Goal: Task Accomplishment & Management: Manage account settings

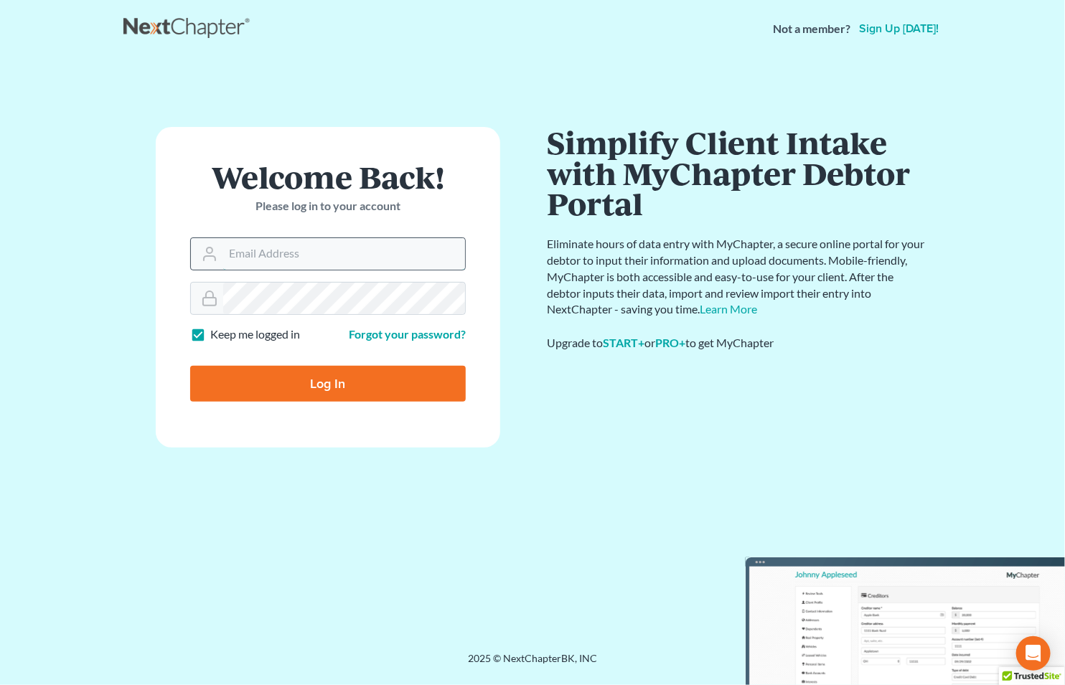
click at [399, 250] on input "Email Address" at bounding box center [344, 254] width 242 height 32
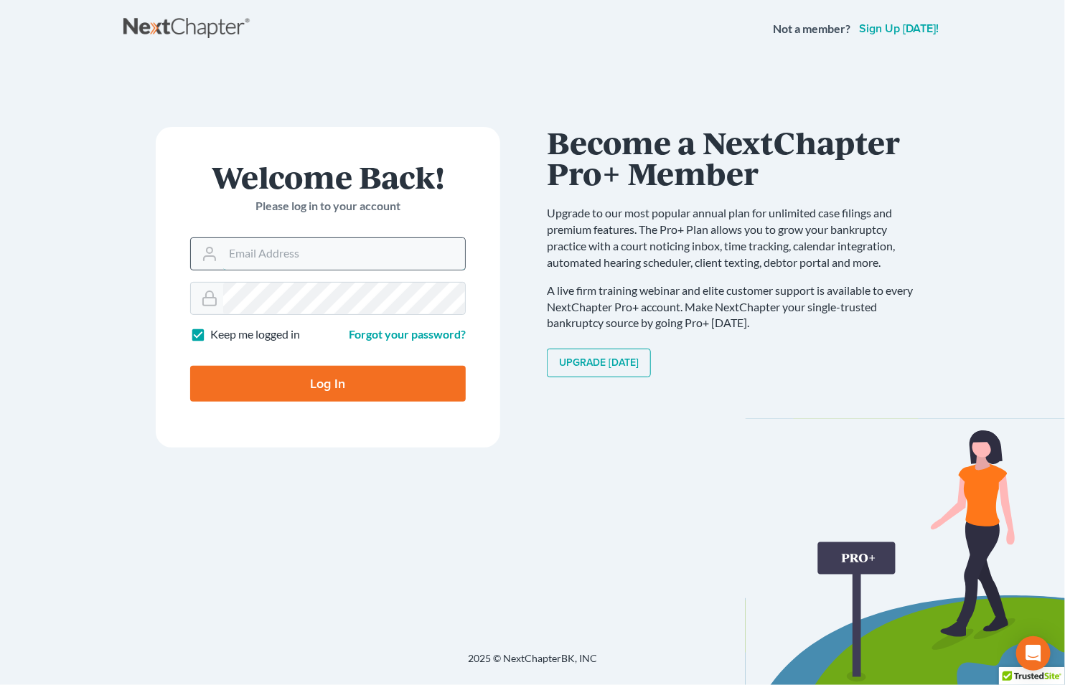
type input "[EMAIL_ADDRESS][DOMAIN_NAME]"
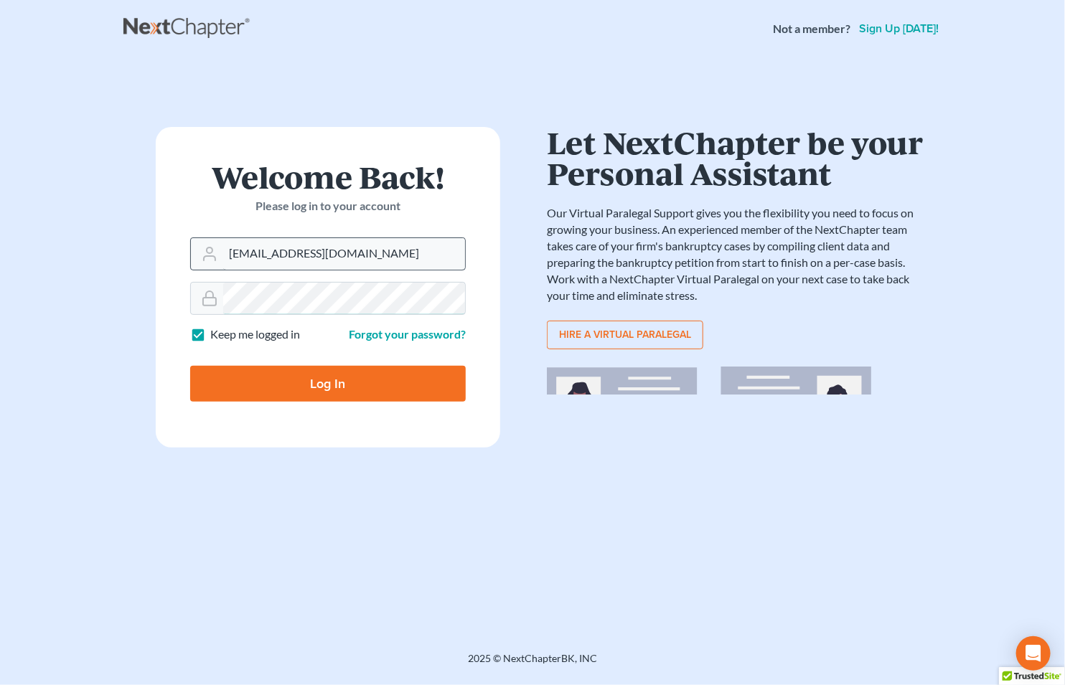
click at [190, 366] on input "Log In" at bounding box center [327, 384] width 275 height 36
type input "Thinking..."
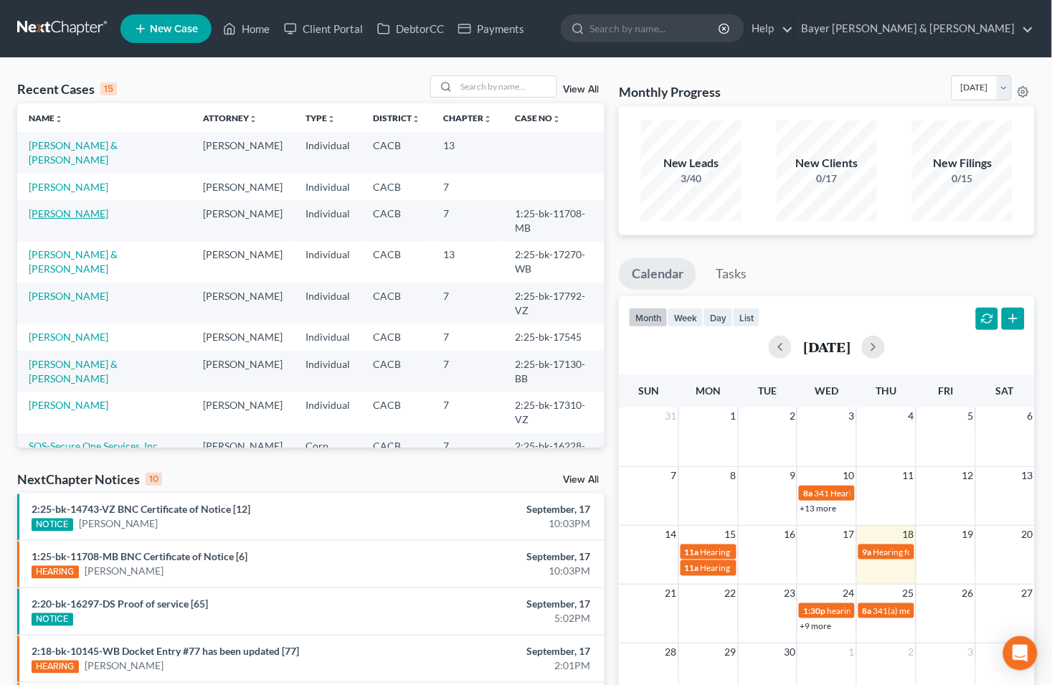
click at [72, 220] on link "Ramirez, Wilson" at bounding box center [69, 213] width 80 height 12
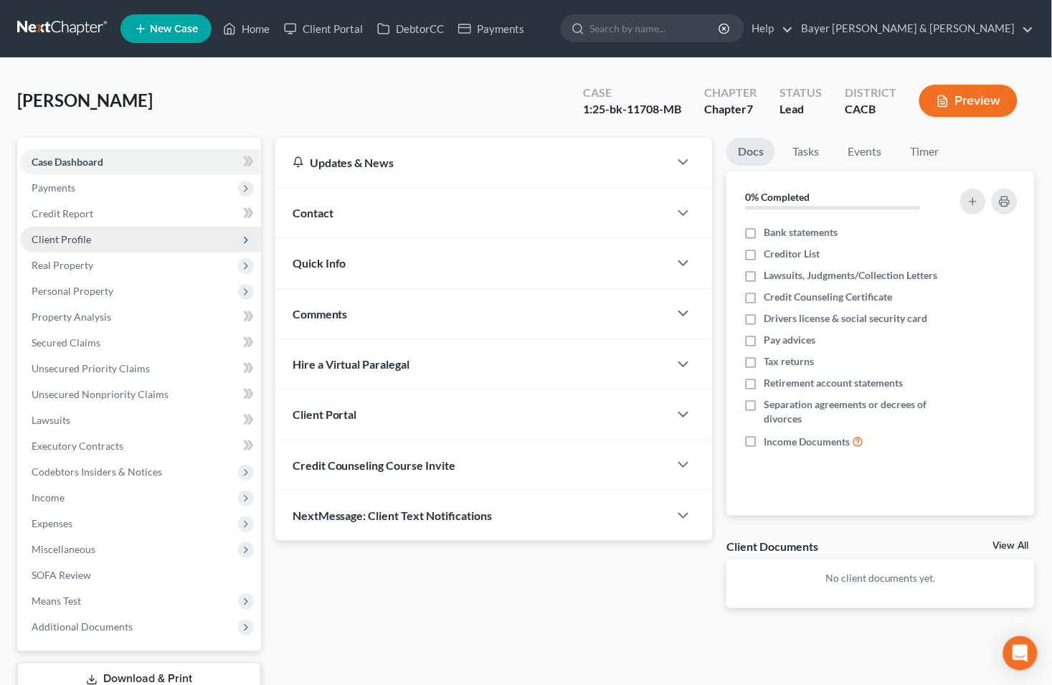
click at [54, 242] on span "Client Profile" at bounding box center [62, 239] width 60 height 12
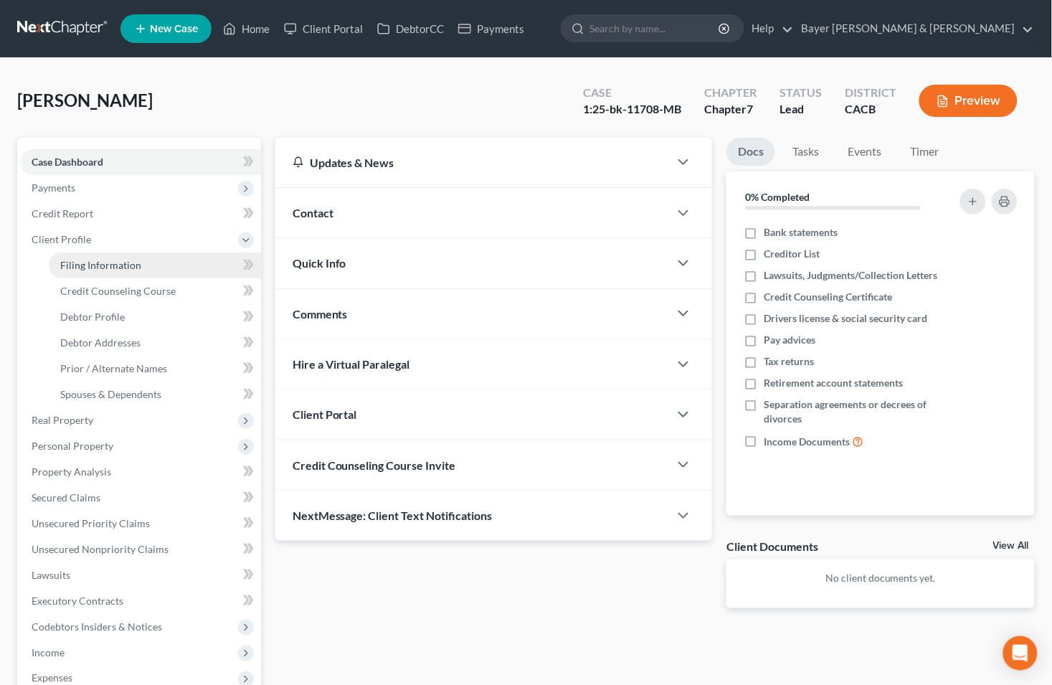
click at [75, 262] on span "Filing Information" at bounding box center [100, 265] width 81 height 12
select select "1"
select select "0"
select select "4"
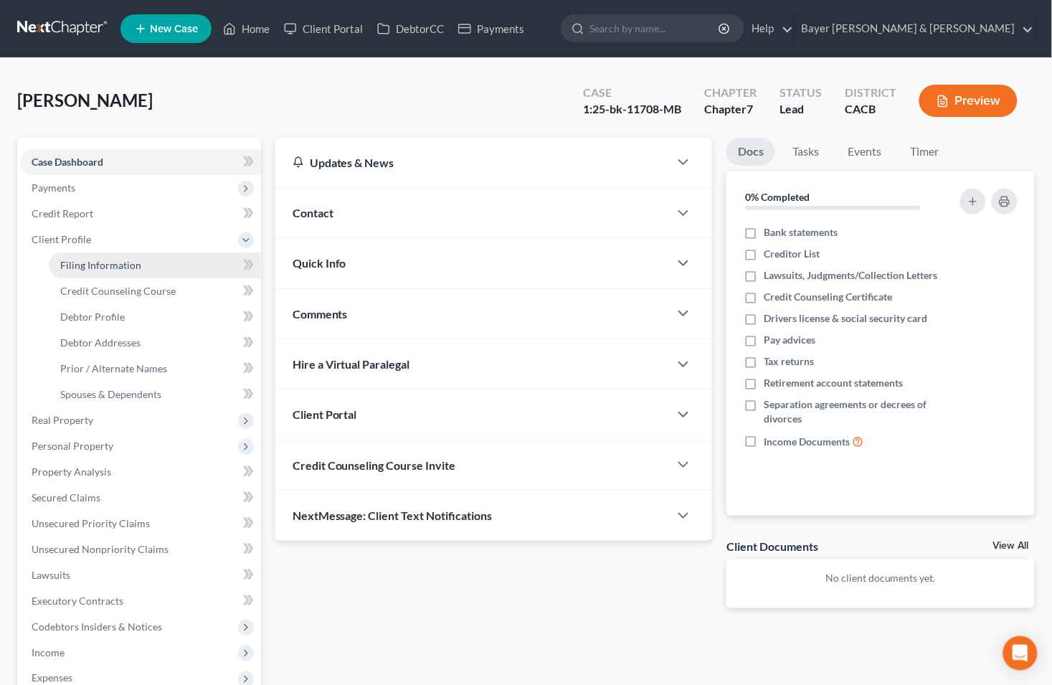
select select "0"
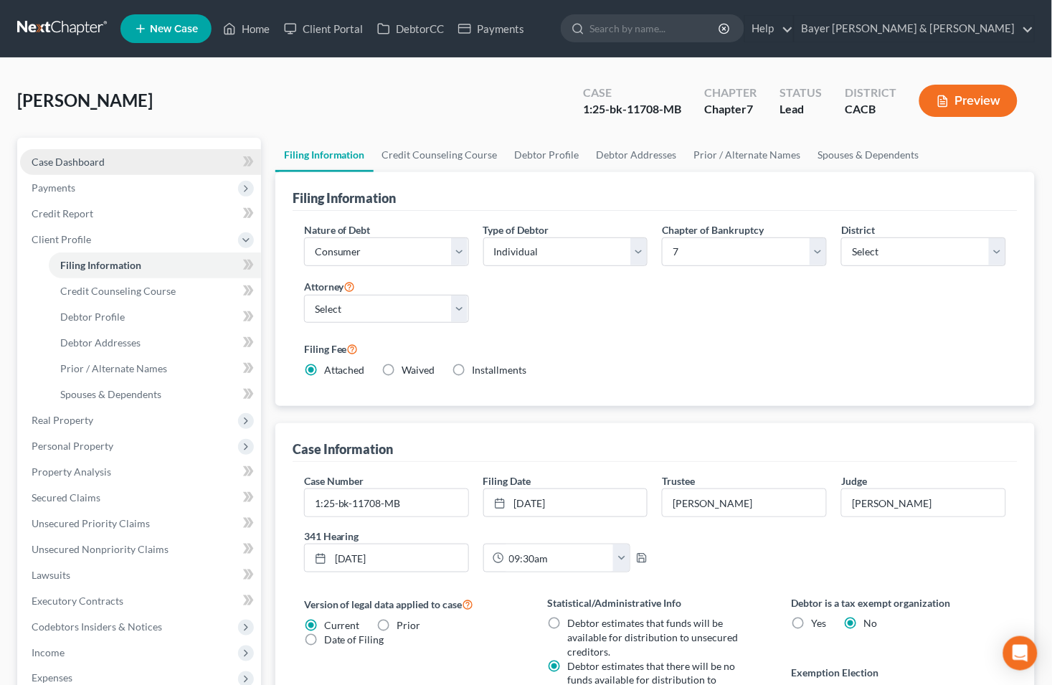
click at [113, 159] on link "Case Dashboard" at bounding box center [140, 162] width 241 height 26
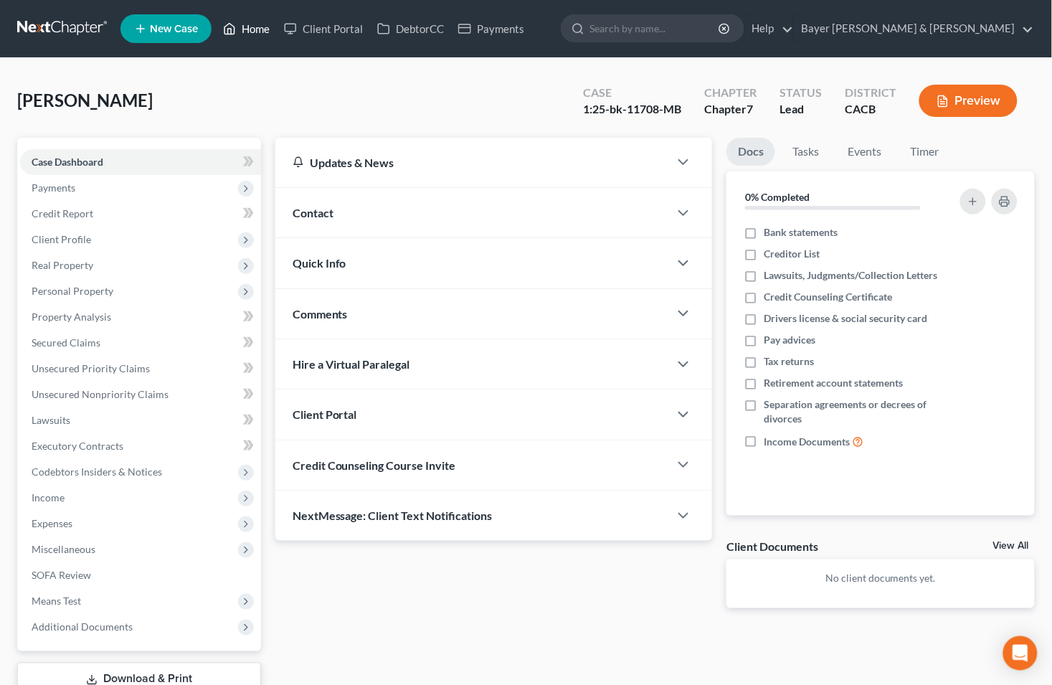
click at [255, 24] on link "Home" at bounding box center [246, 29] width 61 height 26
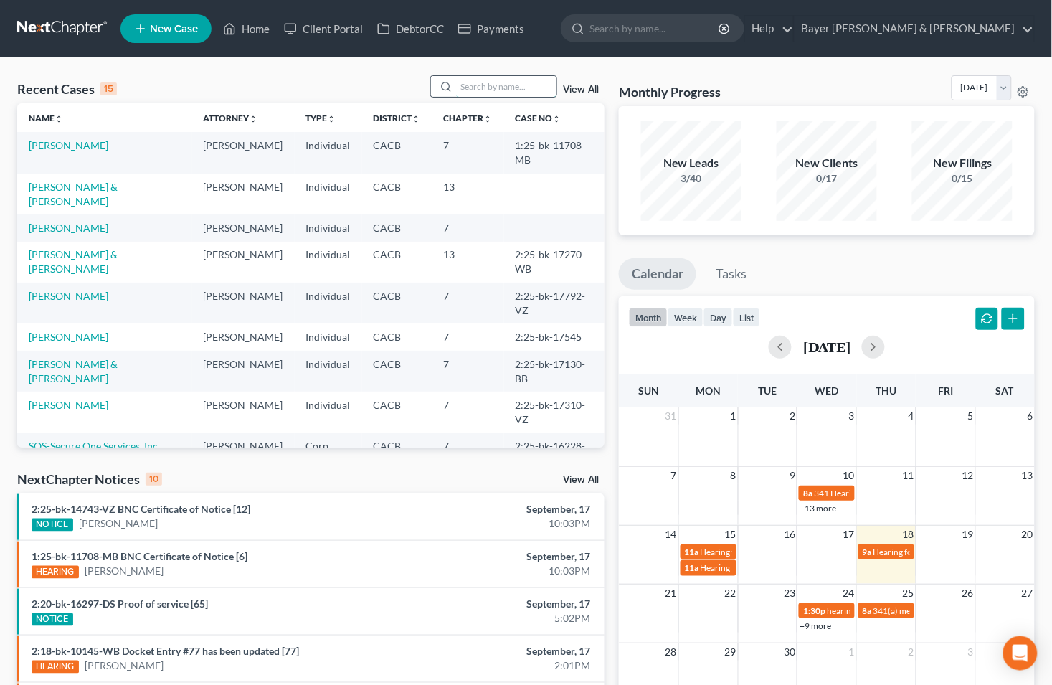
click at [461, 88] on input "search" at bounding box center [506, 86] width 100 height 21
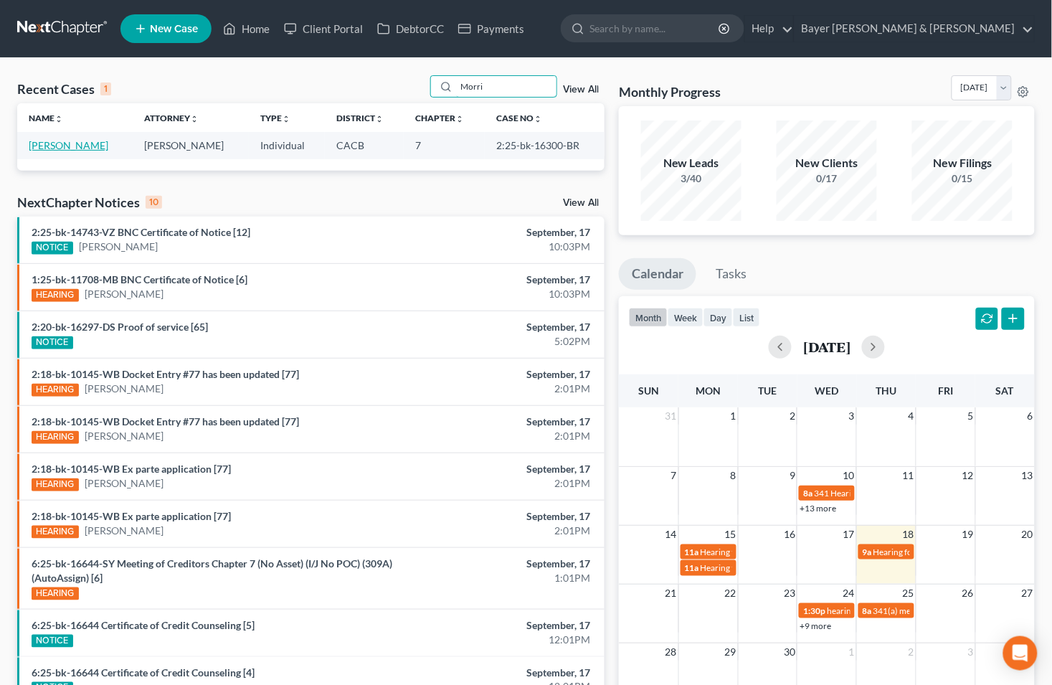
type input "Morri"
click at [47, 146] on link "Morris, John" at bounding box center [69, 145] width 80 height 12
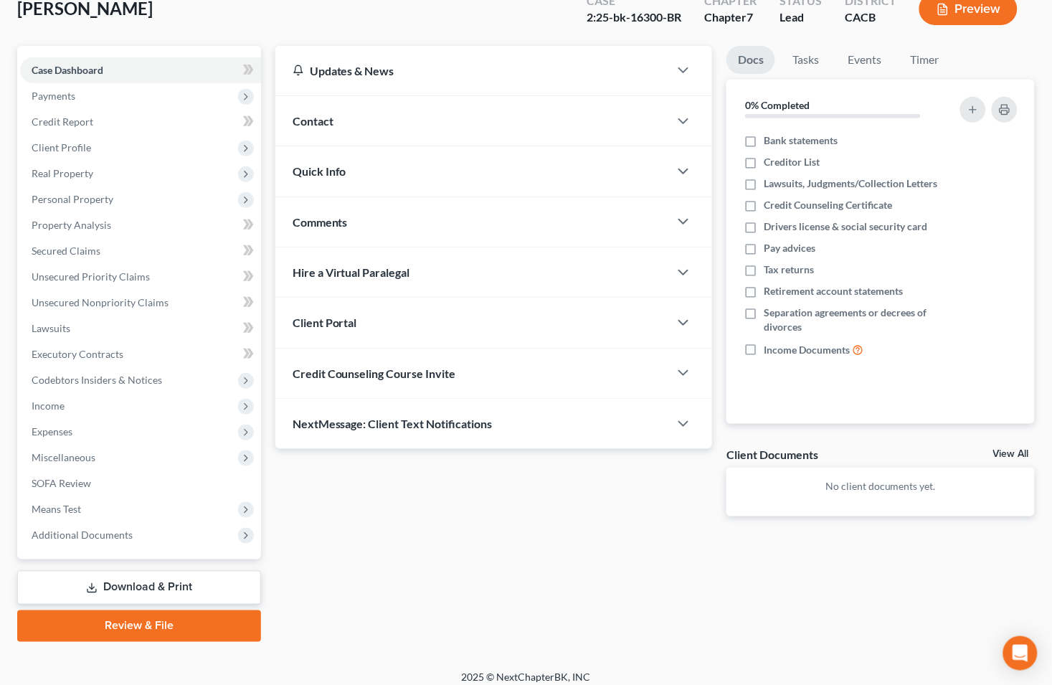
scroll to position [101, 0]
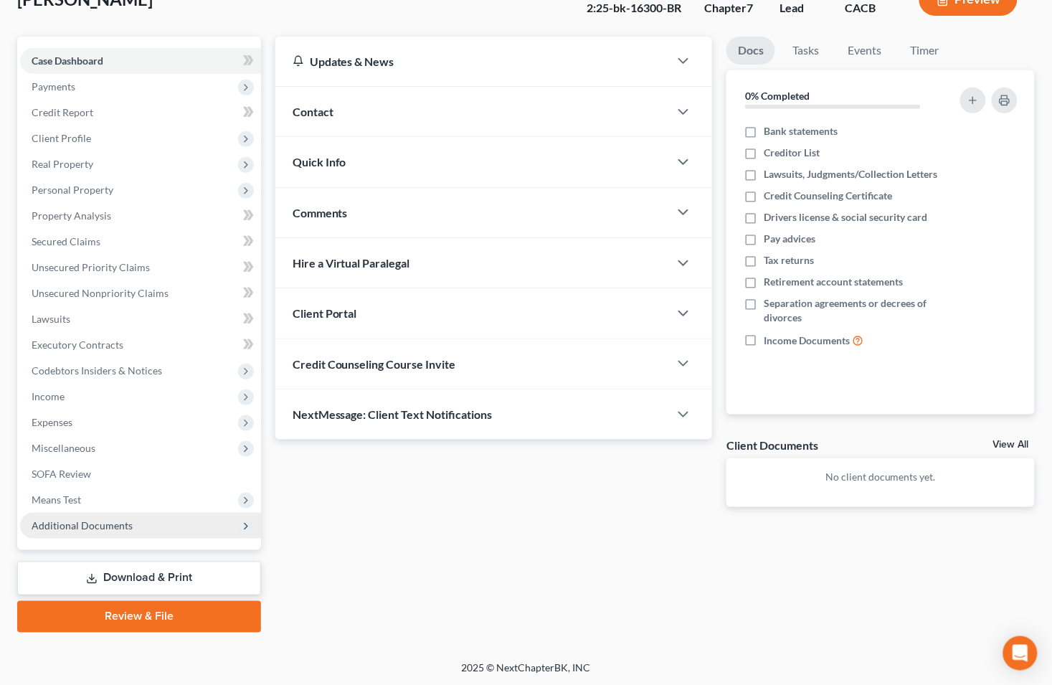
click at [95, 529] on span "Additional Documents" at bounding box center [82, 525] width 101 height 12
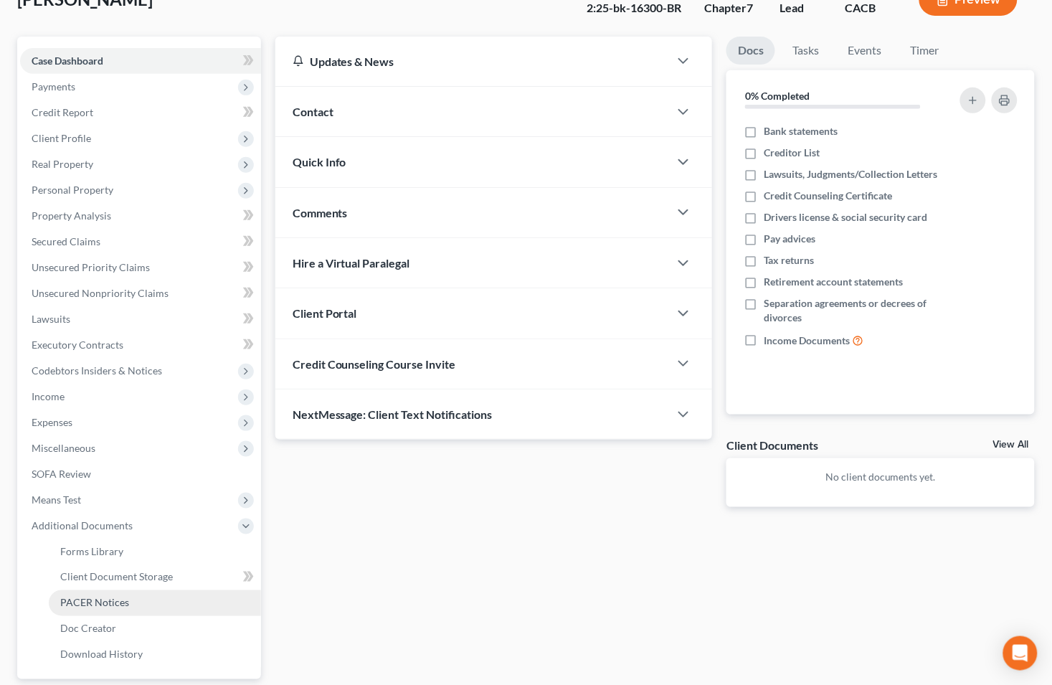
click at [95, 597] on span "PACER Notices" at bounding box center [94, 603] width 69 height 12
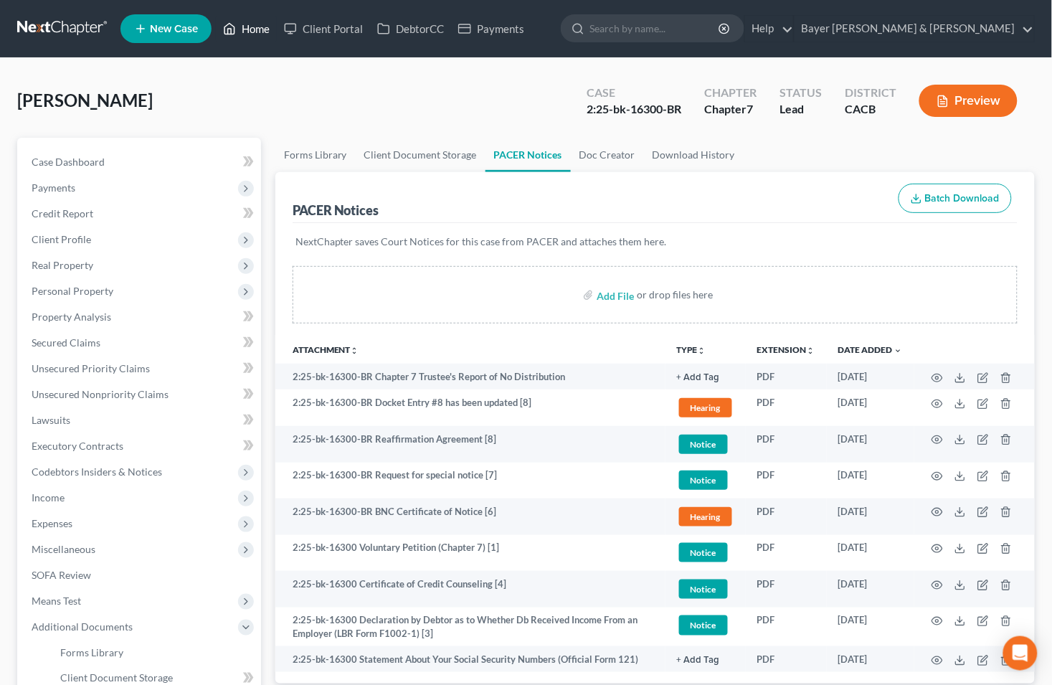
click at [258, 25] on link "Home" at bounding box center [246, 29] width 61 height 26
